Goal: Transaction & Acquisition: Register for event/course

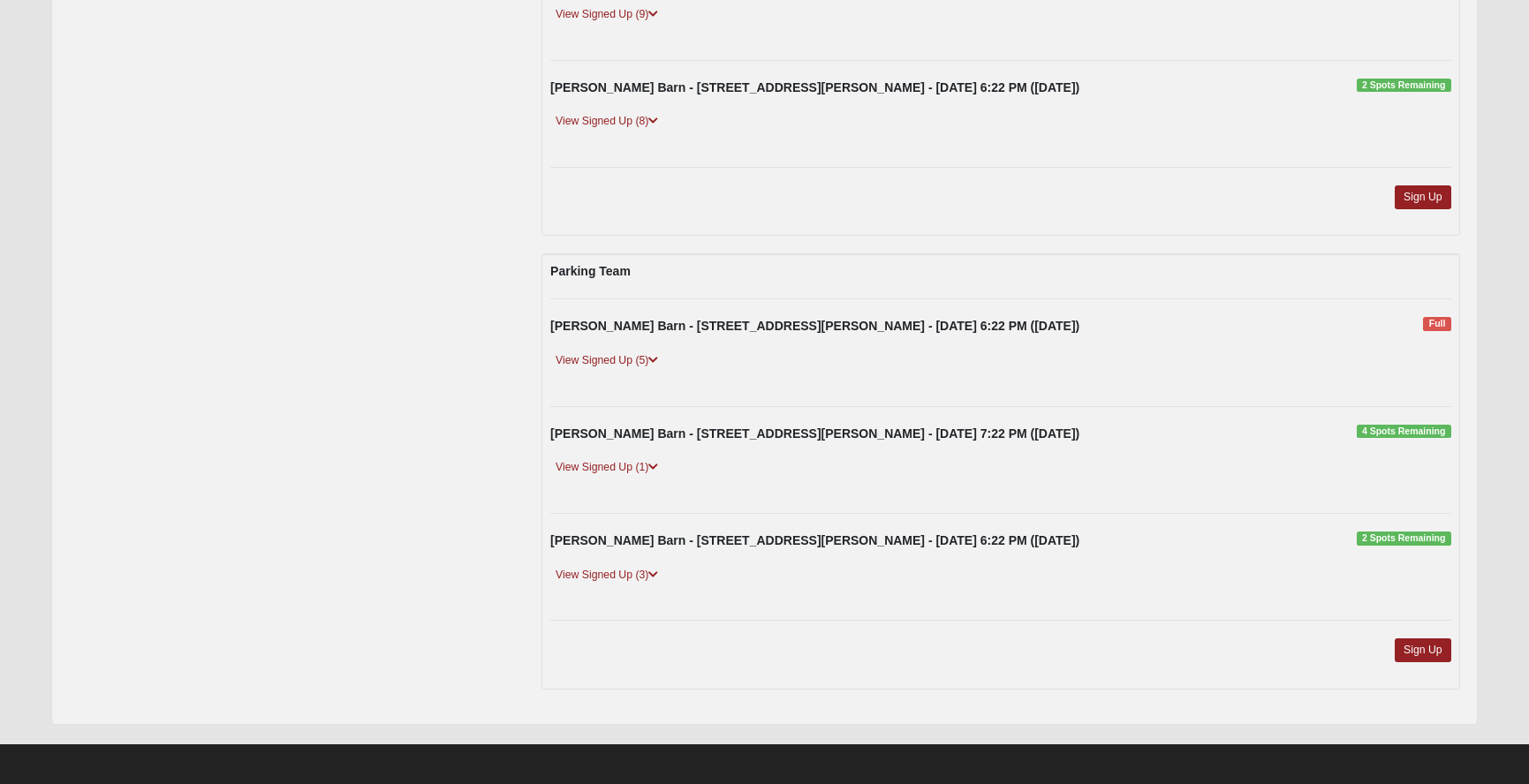
scroll to position [424, 0]
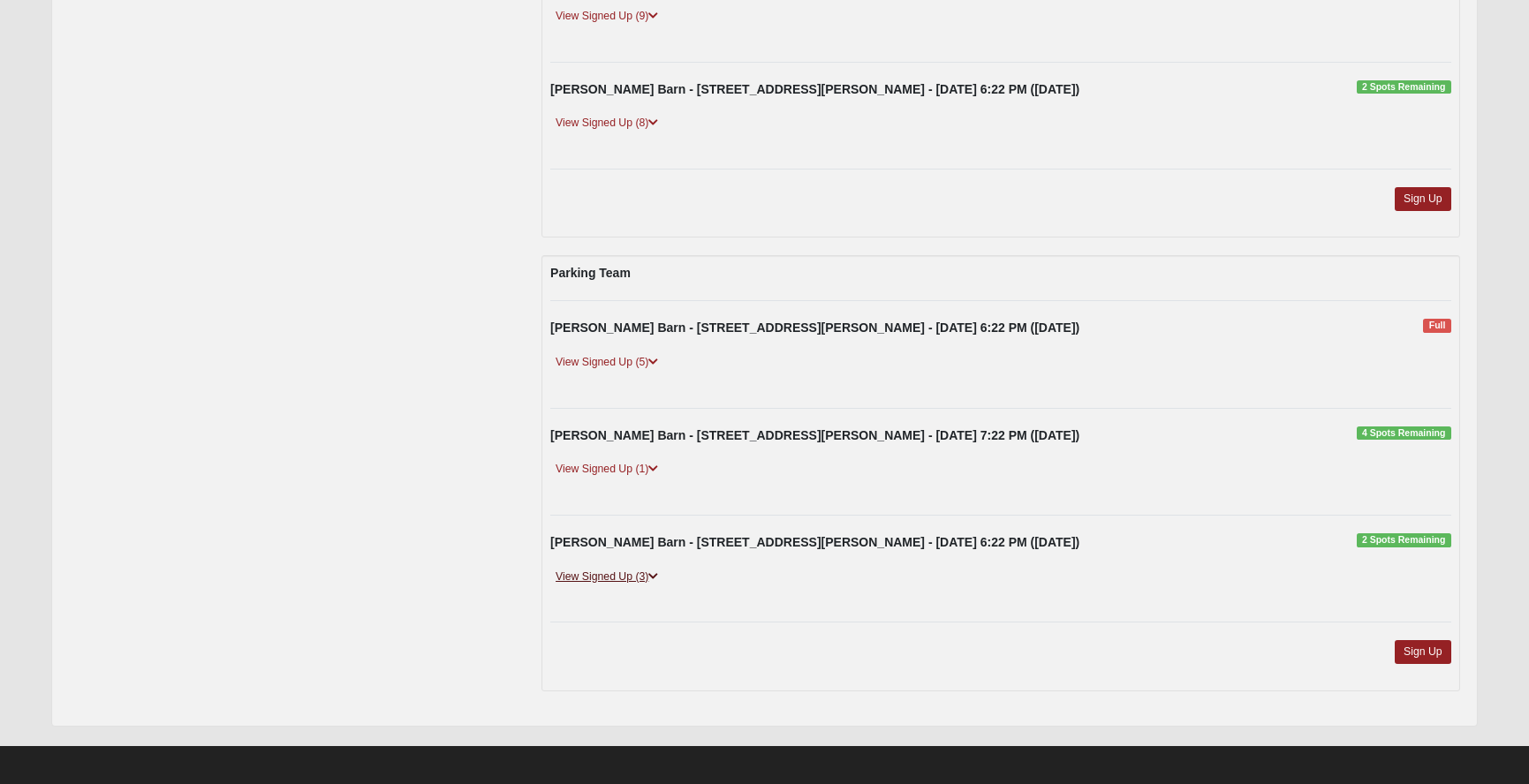
click at [657, 571] on icon at bounding box center [653, 576] width 10 height 11
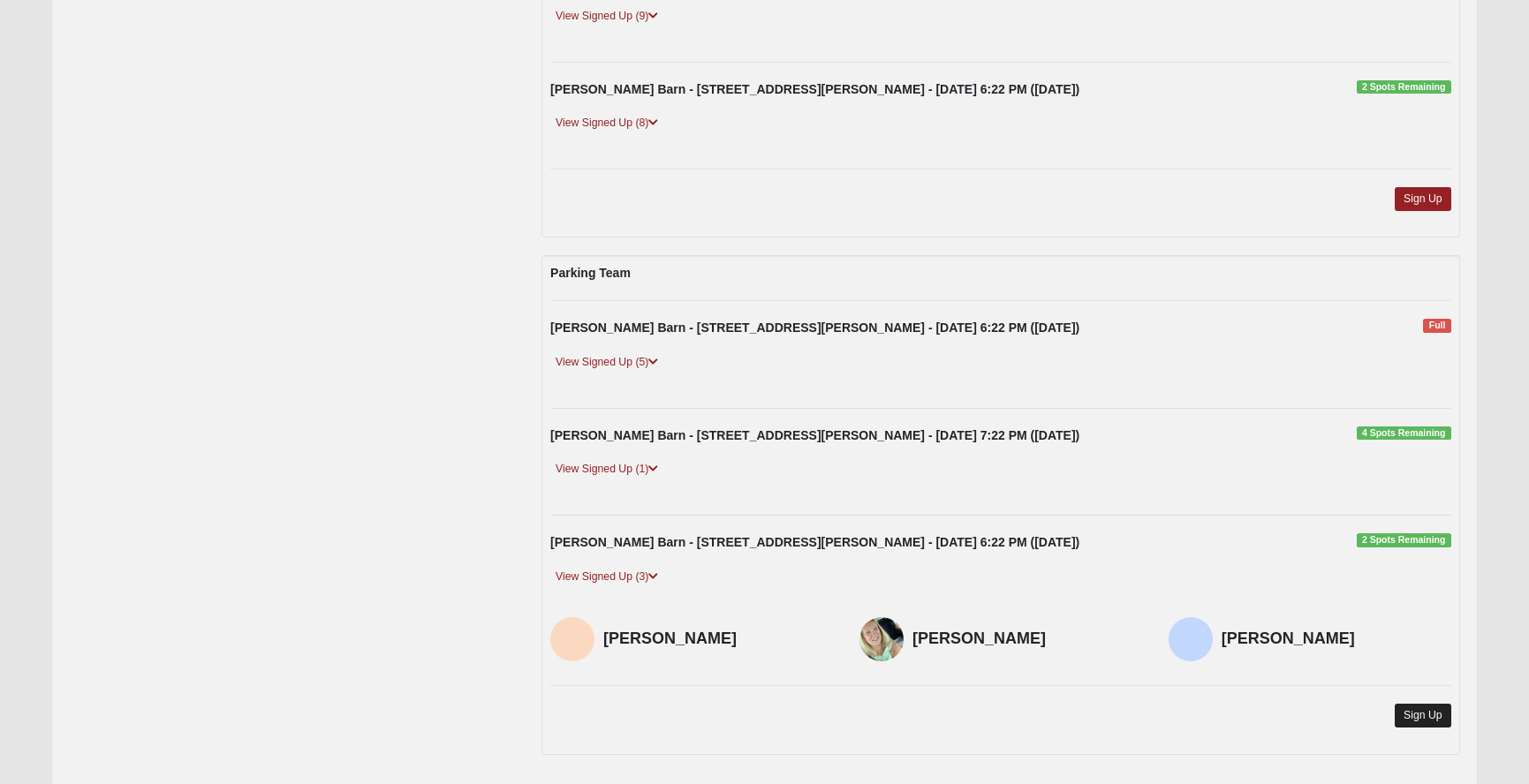
click at [1414, 703] on link "Sign Up" at bounding box center [1422, 715] width 56 height 24
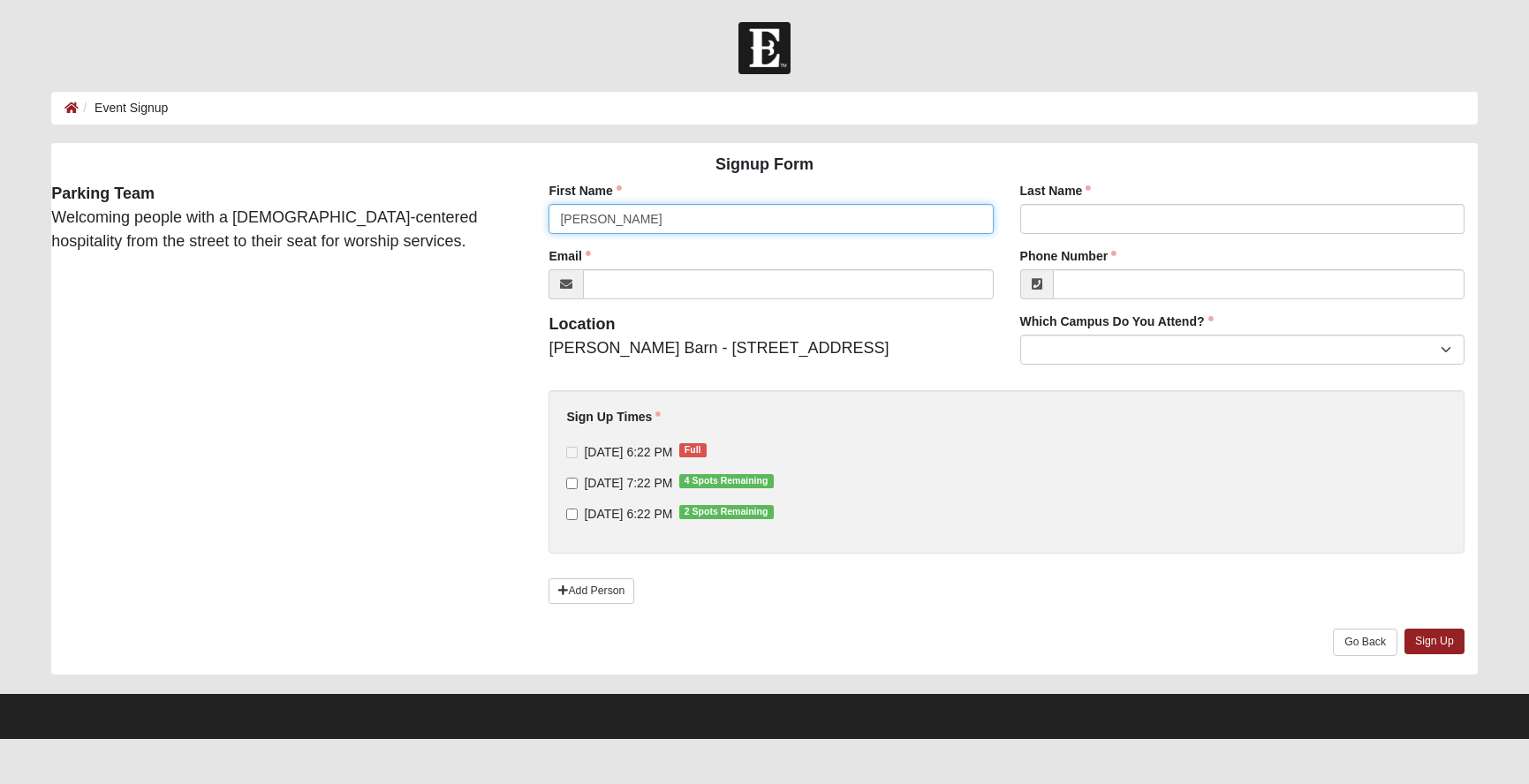
type input "[PERSON_NAME]"
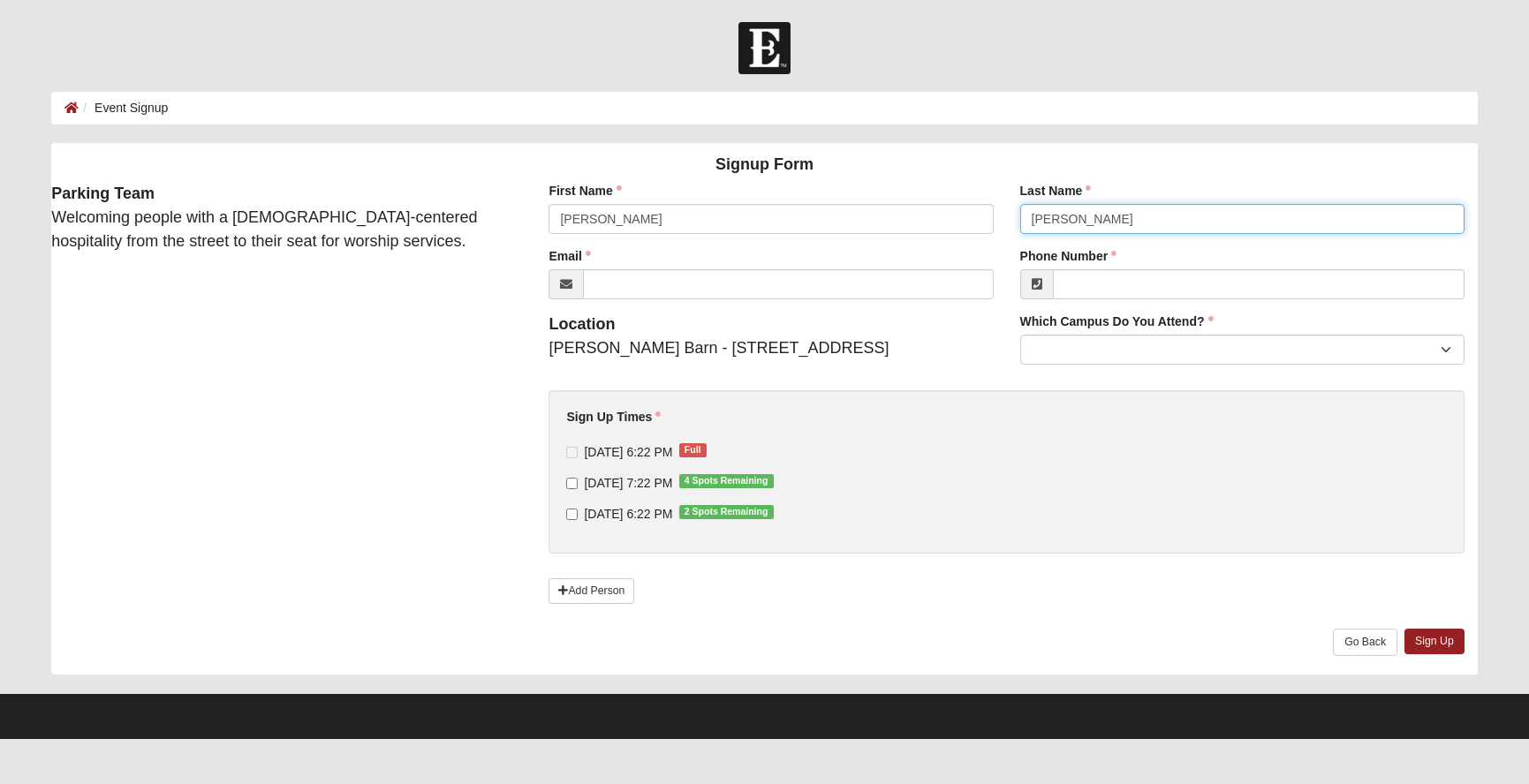
type input "[PERSON_NAME]"
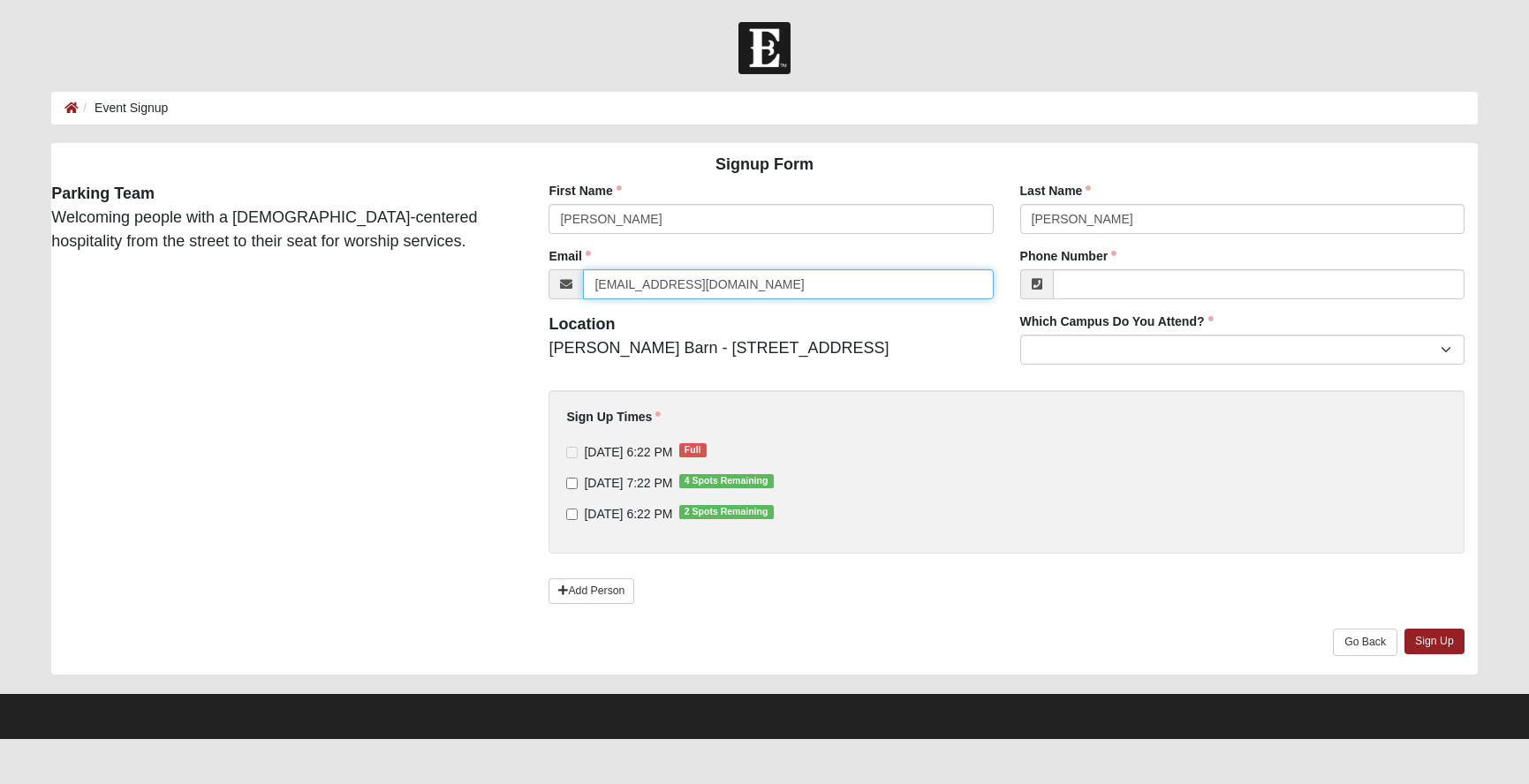
type input "[EMAIL_ADDRESS][DOMAIN_NAME]"
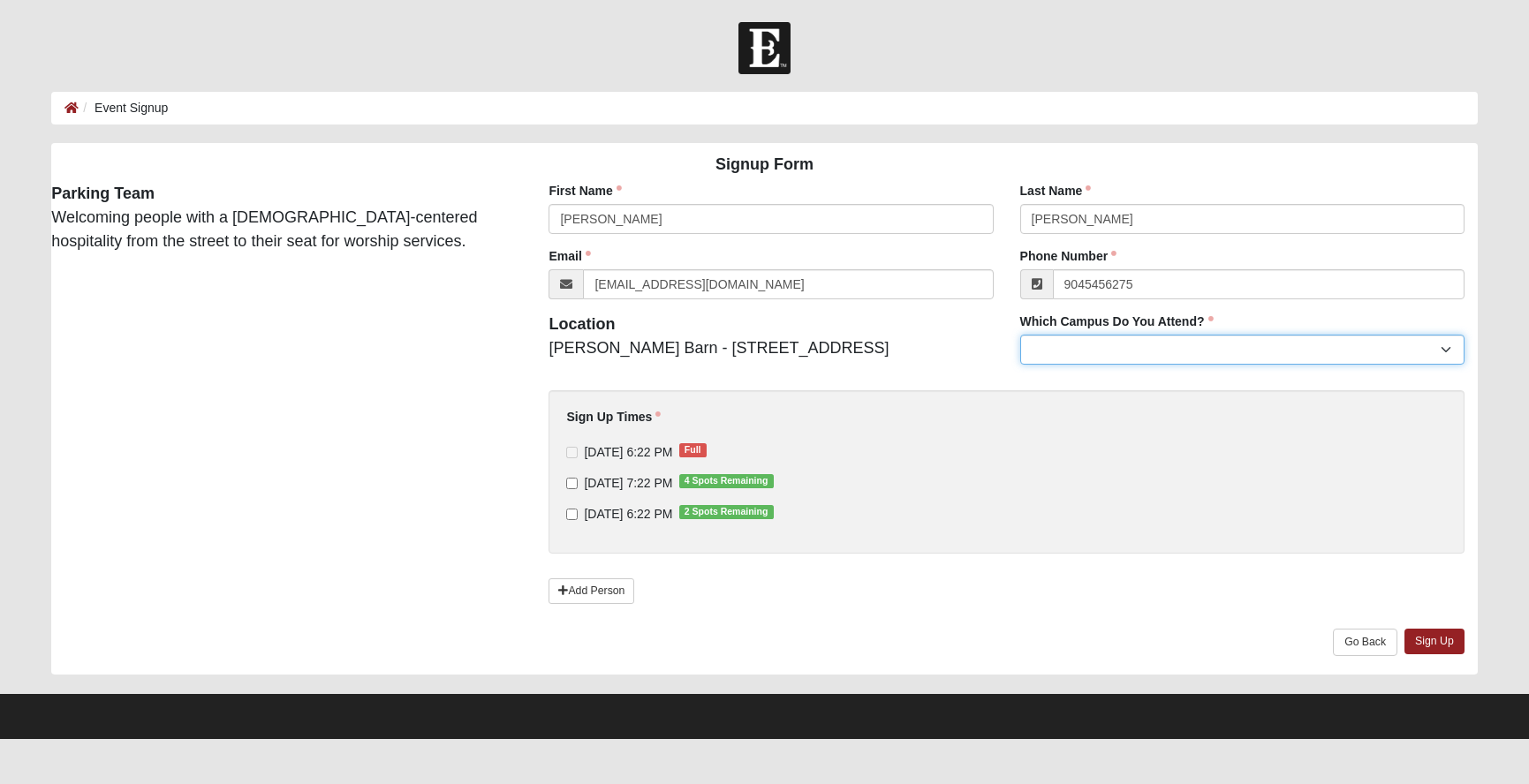
type input "[PHONE_NUMBER]"
select select "3"
select select "19"
click at [573, 516] on input "9/12/2025 6:22 PM 2 Spots Remaining" at bounding box center [571, 514] width 12 height 12
checkbox input "true"
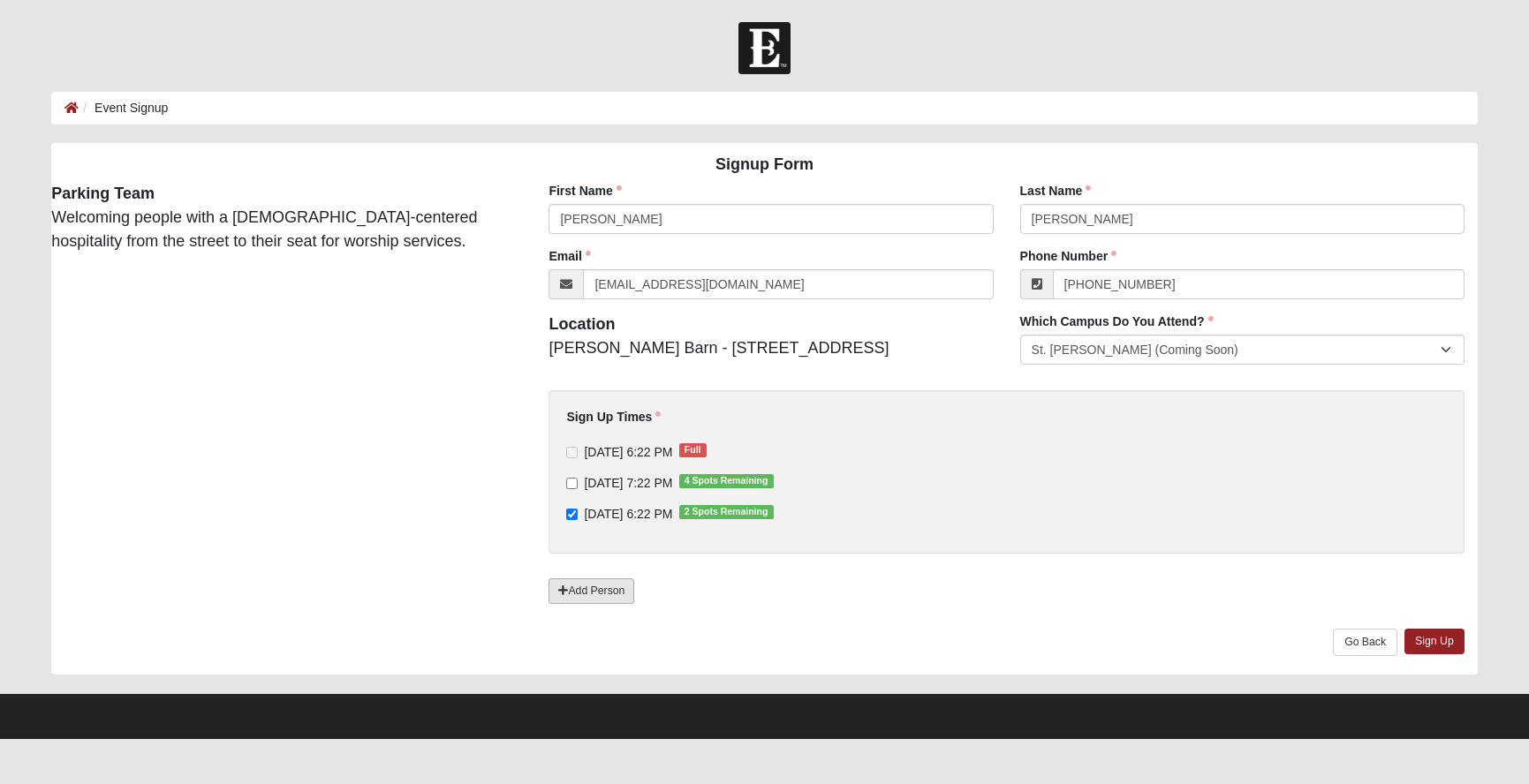
click at [585, 586] on link "Add Person" at bounding box center [592, 591] width 86 height 26
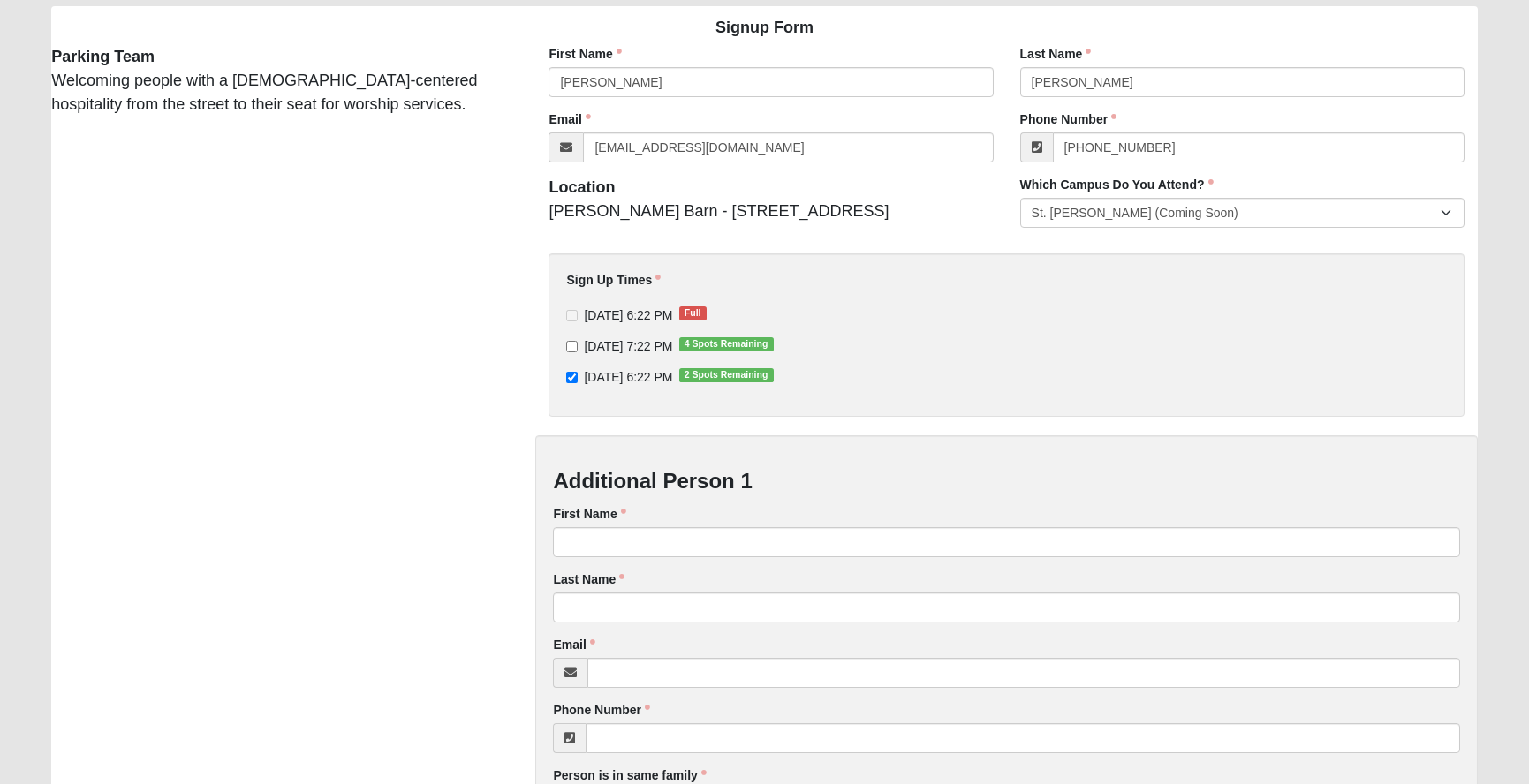
scroll to position [149, 0]
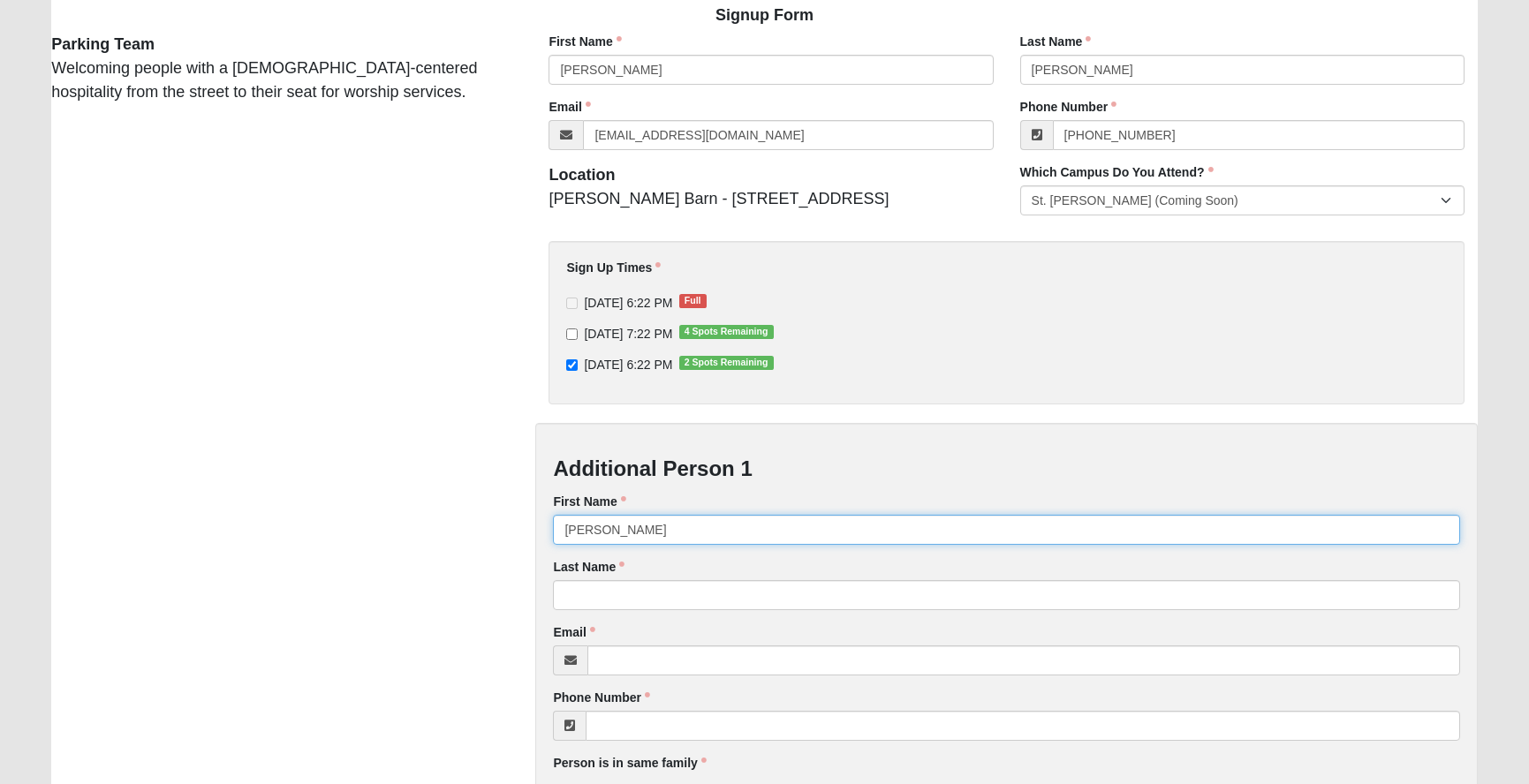
type input "Kelly"
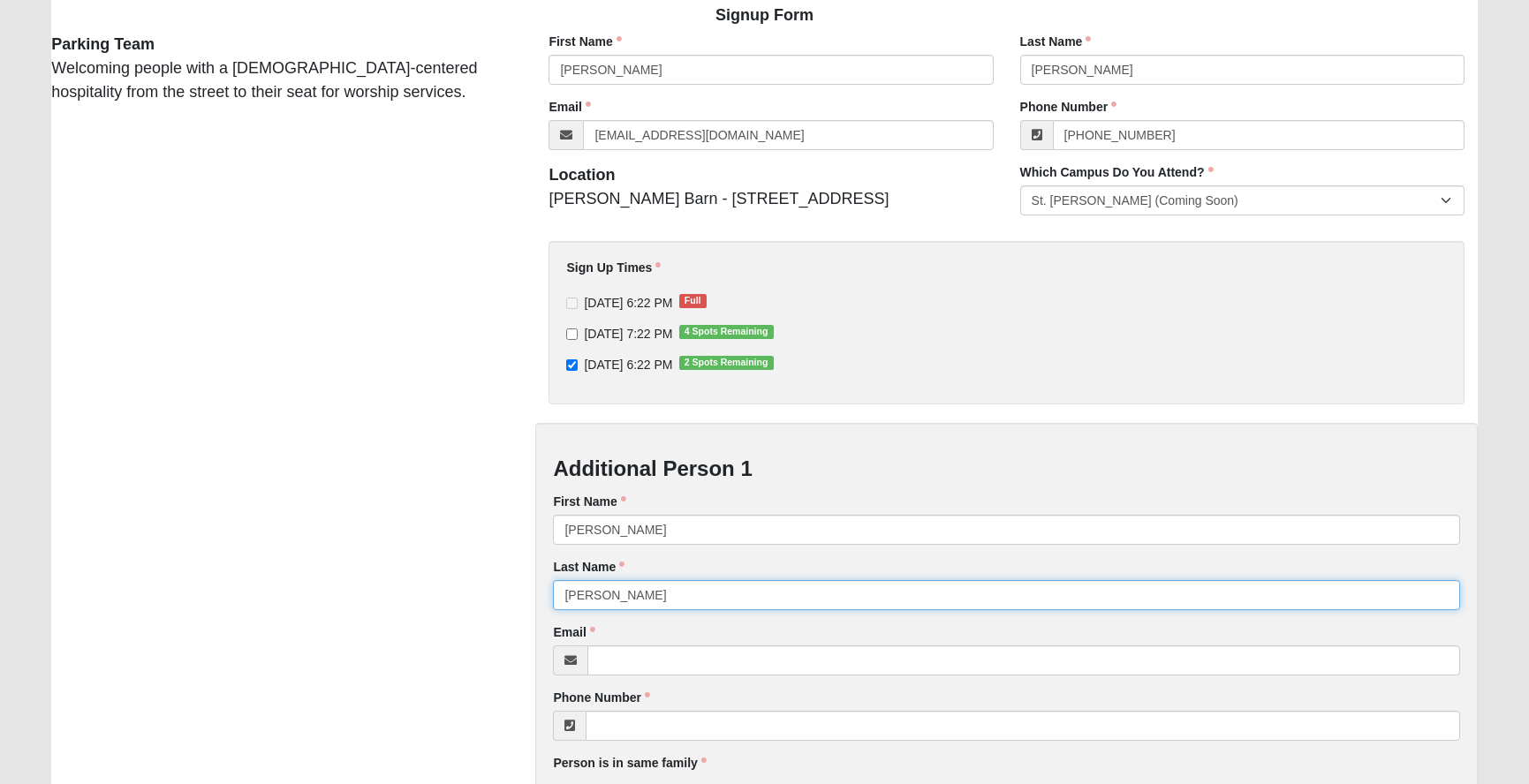
type input "Wainwright"
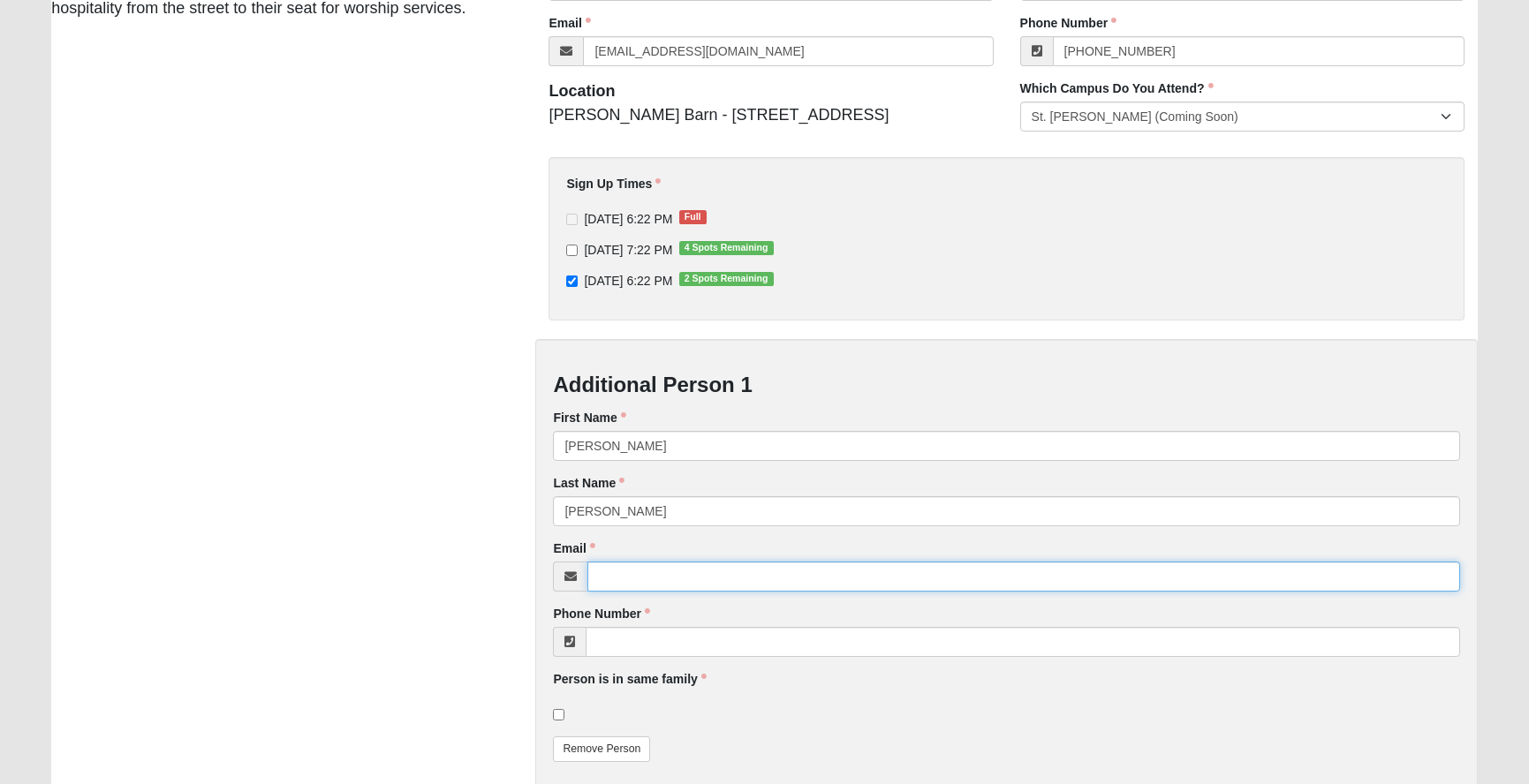
scroll to position [234, 0]
type input "klwainwright@comcast.net"
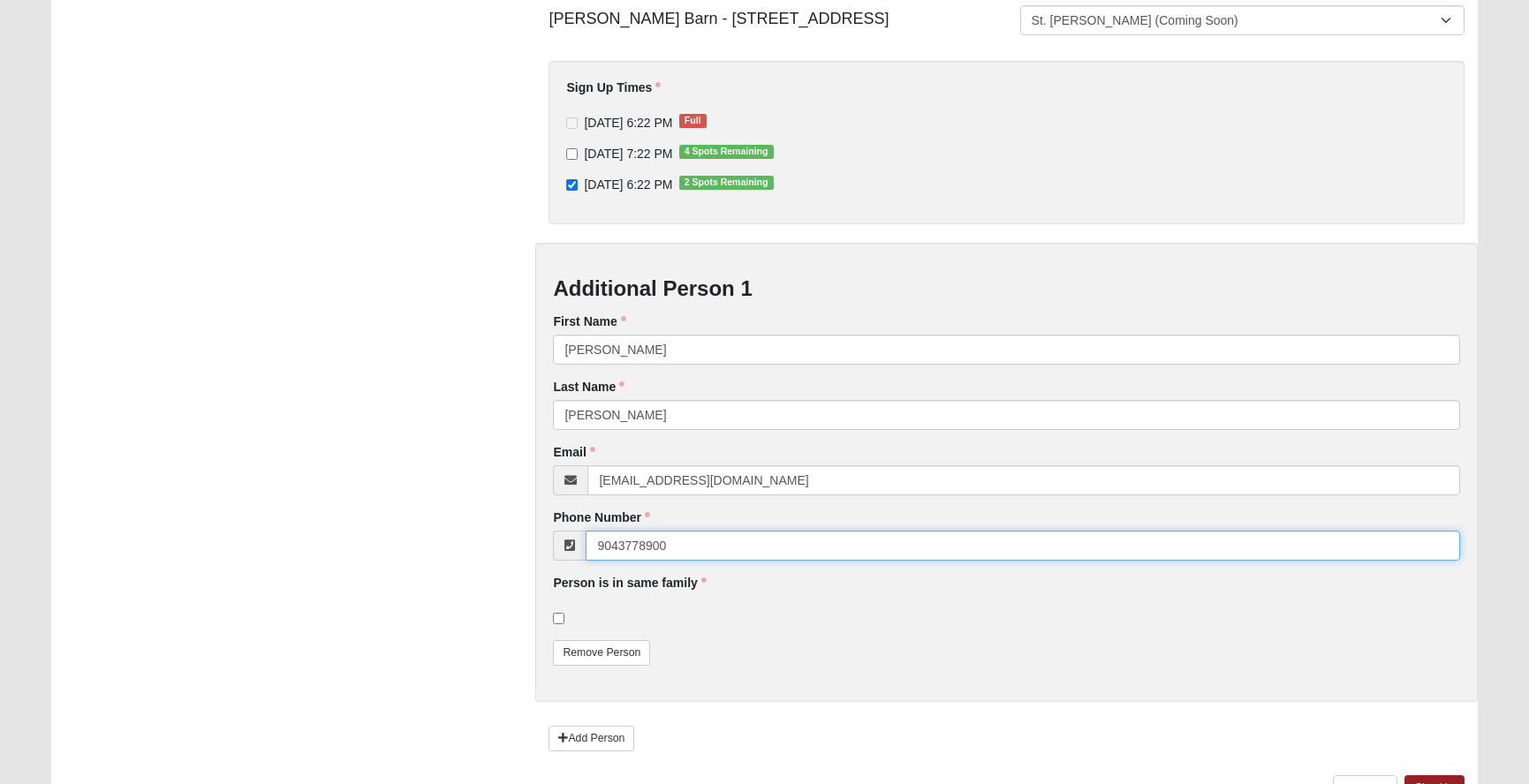
scroll to position [337, 0]
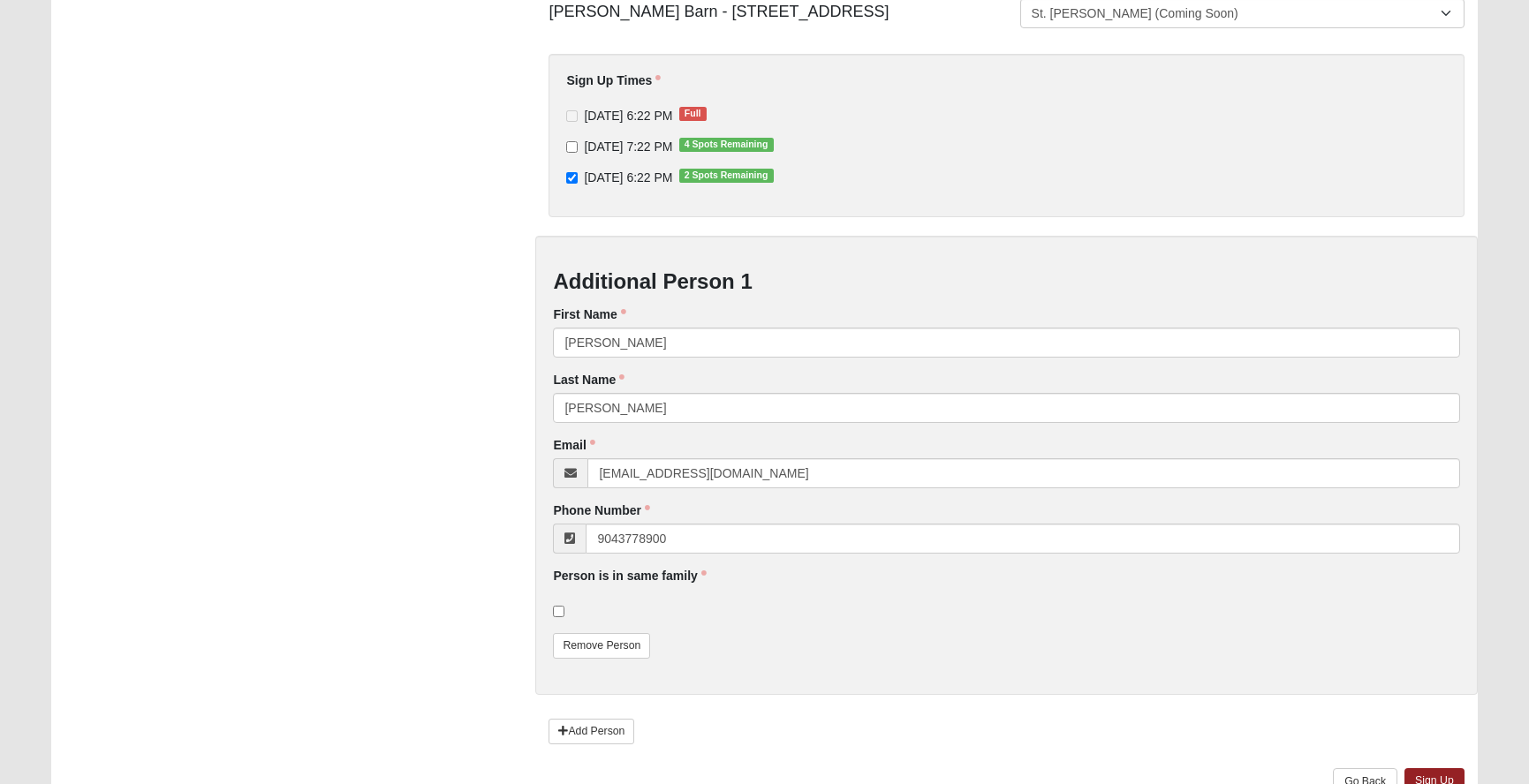
type input "(904) 377-8900"
click at [560, 611] on input "checkbox" at bounding box center [559, 611] width 12 height 12
checkbox input "true"
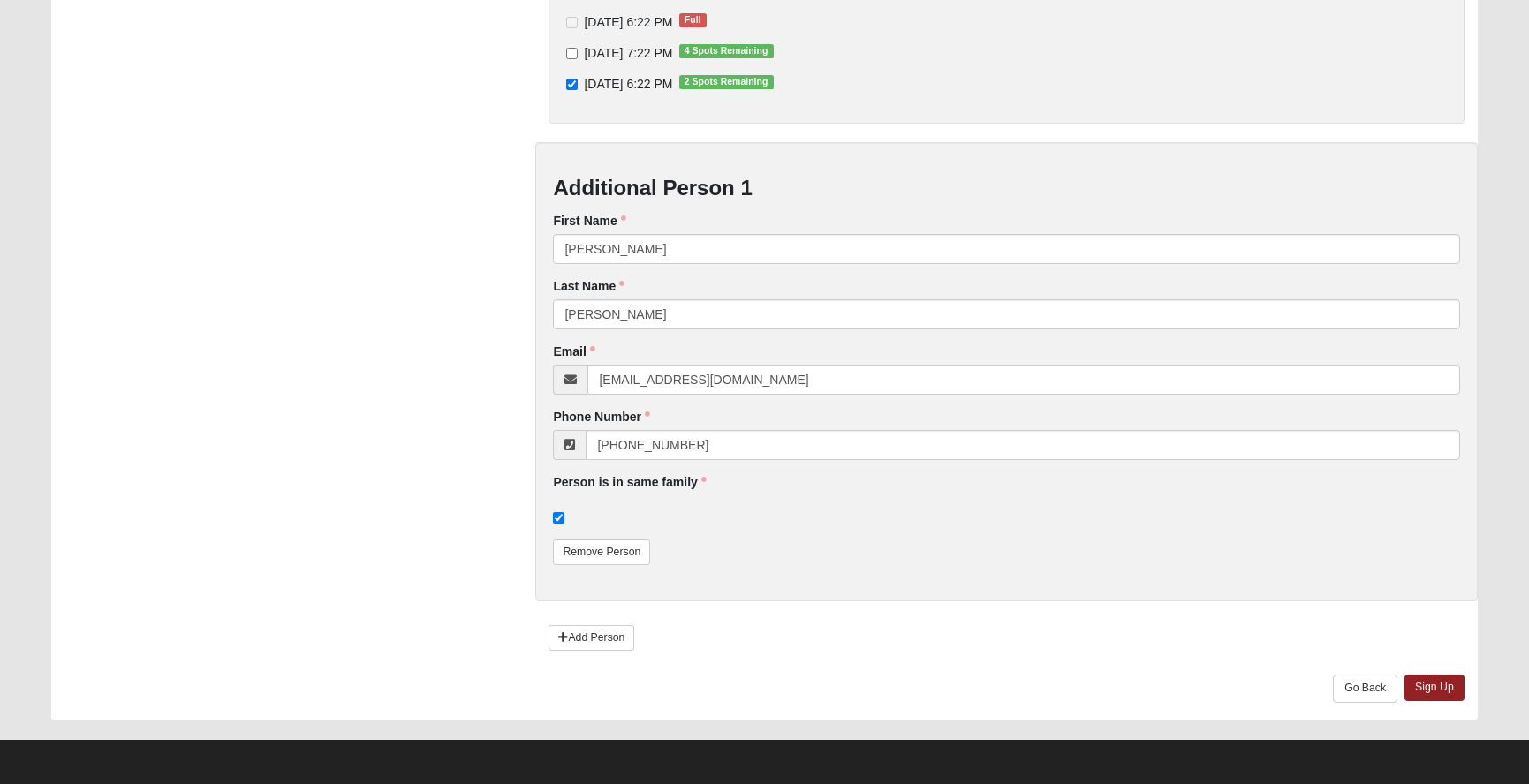
scroll to position [429, 0]
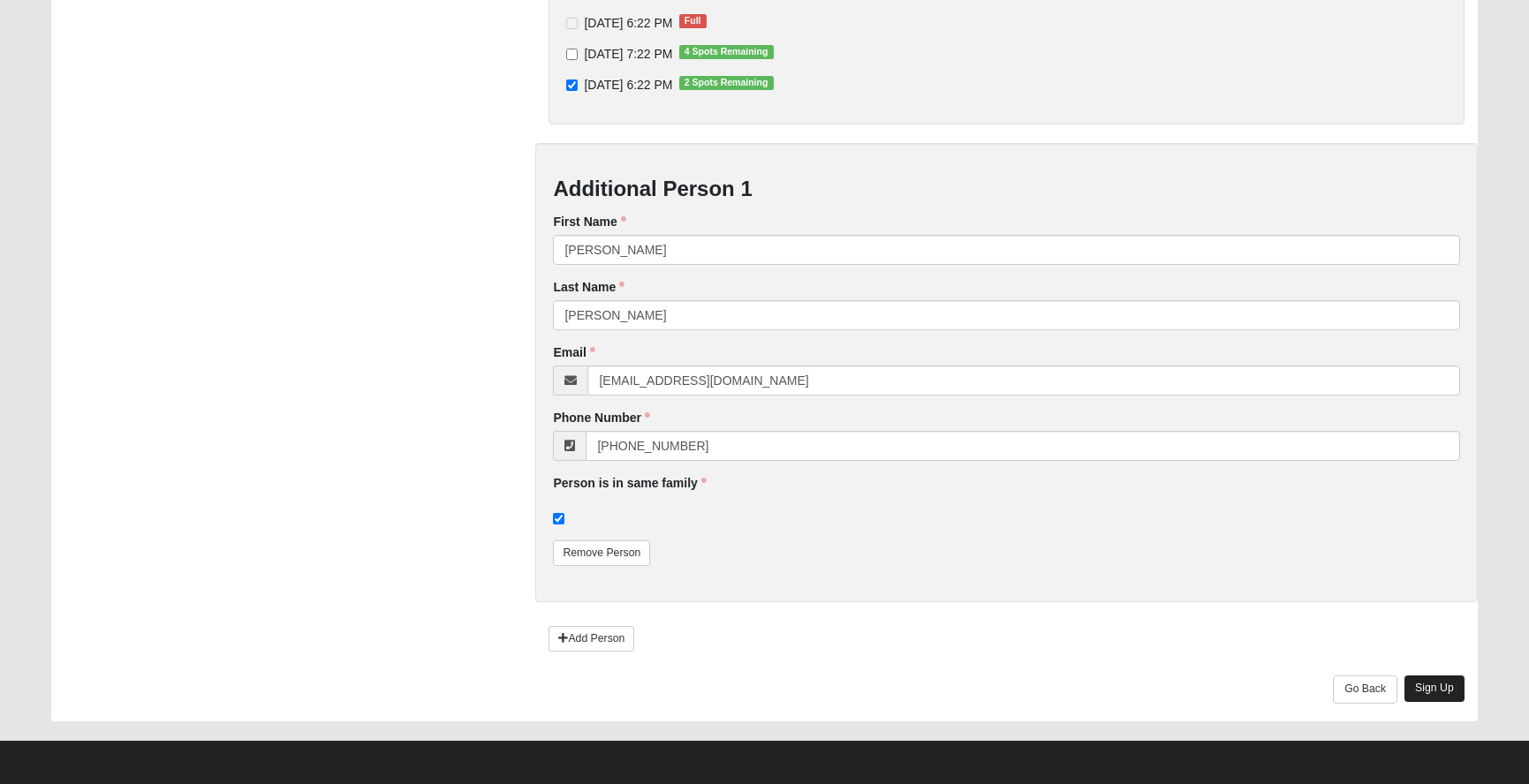
click at [1431, 688] on link "Sign Up" at bounding box center [1434, 688] width 60 height 26
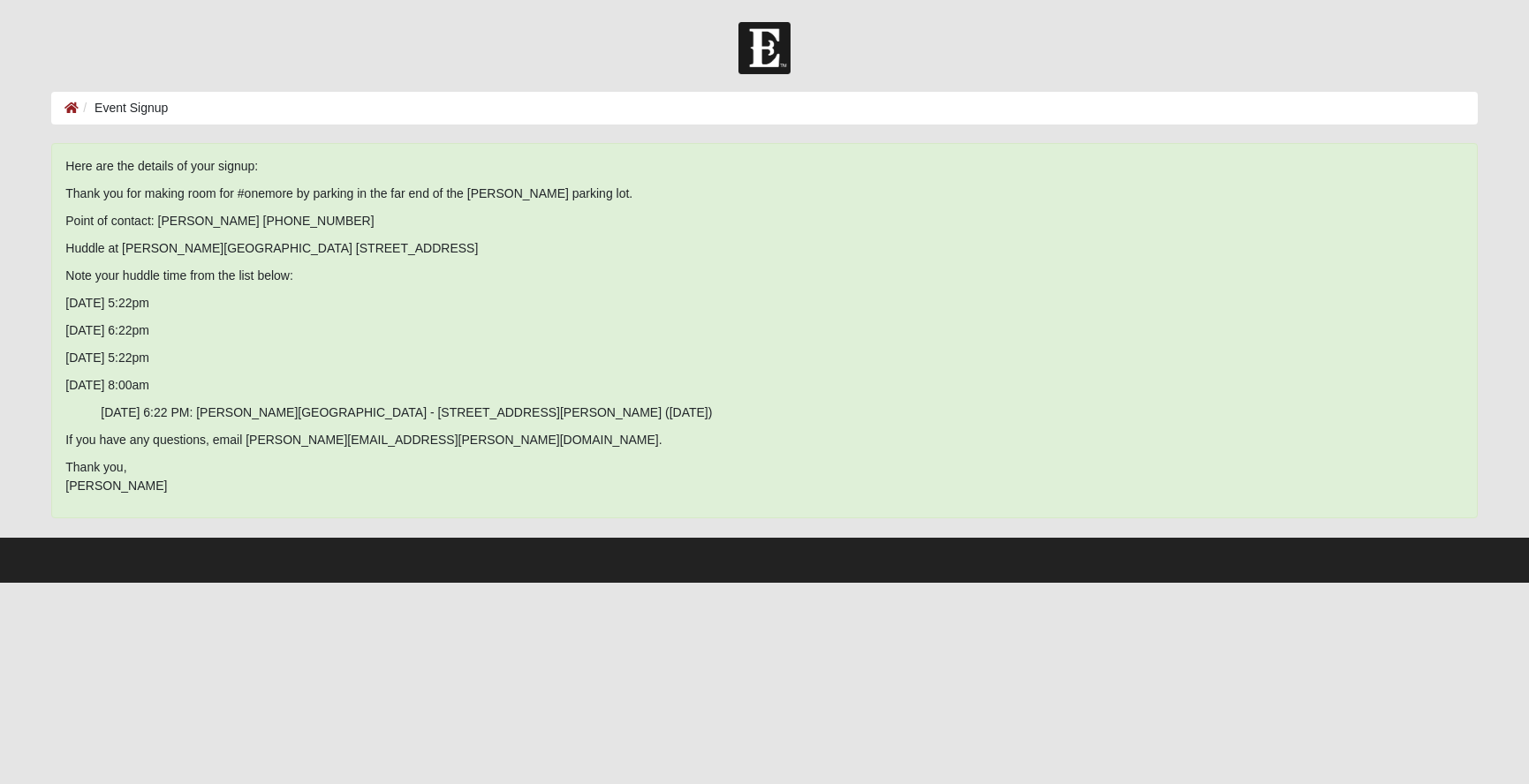
scroll to position [0, 0]
